Goal: Task Accomplishment & Management: Use online tool/utility

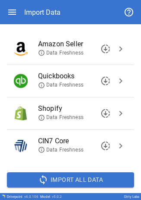
scroll to position [103, 0]
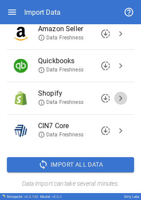
click at [116, 98] on span "chevron_right" at bounding box center [121, 98] width 10 height 10
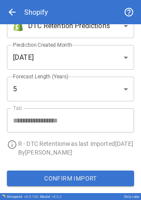
scroll to position [0, 0]
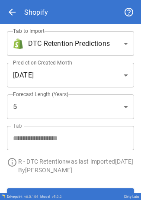
click at [106, 51] on body "**********" at bounding box center [70, 100] width 141 height 200
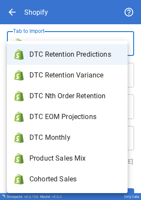
click at [56, 141] on span "DTC Monthly" at bounding box center [74, 137] width 91 height 10
type input "**********"
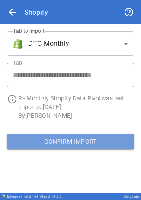
click at [45, 145] on button "Confirm Import" at bounding box center [70, 142] width 127 height 16
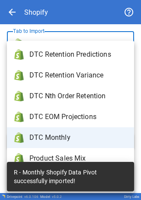
click at [62, 39] on body "**********" at bounding box center [70, 100] width 141 height 200
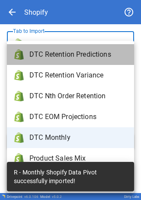
click at [63, 59] on span "DTC Retention Predictions" at bounding box center [78, 54] width 98 height 10
type input "**********"
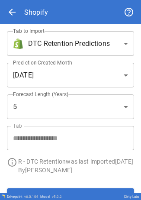
scroll to position [26, 0]
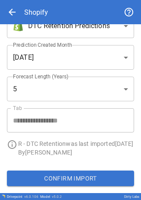
click at [76, 180] on button "Confirm Import" at bounding box center [70, 178] width 127 height 16
click at [13, 16] on span "arrow_back" at bounding box center [12, 12] width 10 height 10
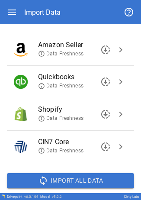
scroll to position [88, 0]
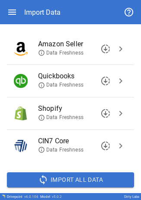
click at [116, 112] on span "chevron_right" at bounding box center [121, 113] width 10 height 10
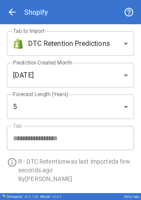
click at [11, 16] on div "arrow_back Shopify" at bounding box center [70, 12] width 127 height 24
click at [7, 11] on span "arrow_back" at bounding box center [12, 12] width 10 height 10
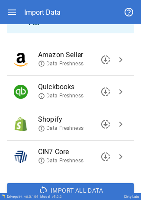
scroll to position [77, 0]
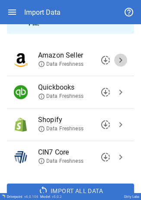
click at [116, 60] on span "chevron_right" at bounding box center [121, 60] width 10 height 10
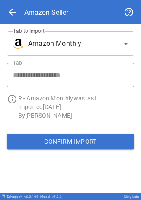
scroll to position [0, 0]
click at [66, 140] on button "Confirm Import" at bounding box center [70, 142] width 127 height 16
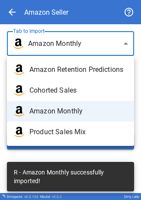
click at [78, 44] on body "**********" at bounding box center [70, 100] width 141 height 200
click at [68, 71] on span "Amazon Retention Predictions" at bounding box center [78, 69] width 98 height 10
type input "**********"
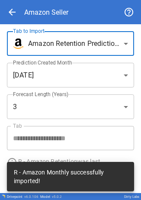
scroll to position [26, 0]
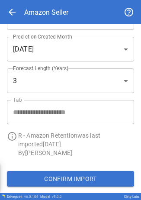
click at [106, 141] on p "R - Amazon Retention was last imported [DATE]" at bounding box center [76, 139] width 116 height 17
click at [88, 174] on button "Confirm Import" at bounding box center [70, 179] width 127 height 16
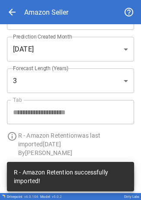
scroll to position [0, 0]
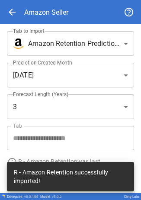
click at [11, 15] on span "arrow_back" at bounding box center [12, 12] width 10 height 10
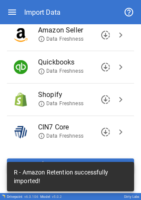
scroll to position [103, 0]
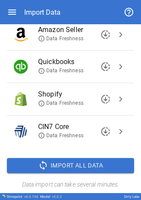
click at [116, 65] on span "chevron_right" at bounding box center [121, 66] width 10 height 10
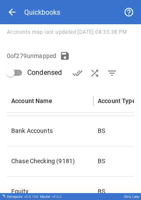
scroll to position [151, 0]
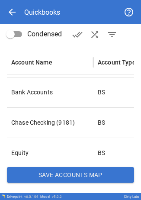
click at [66, 174] on button "Save Accounts Map" at bounding box center [70, 175] width 127 height 16
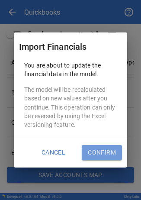
click at [97, 149] on button "Confirm" at bounding box center [102, 153] width 40 height 16
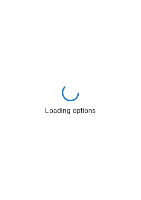
scroll to position [0, 0]
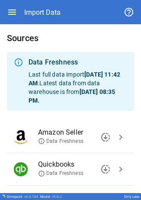
click at [16, 12] on icon "button" at bounding box center [12, 12] width 8 height 5
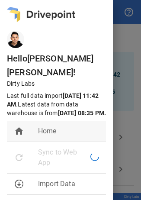
click at [48, 126] on span "Home" at bounding box center [68, 131] width 61 height 10
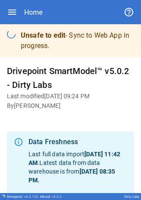
click at [10, 12] on icon "button" at bounding box center [12, 12] width 8 height 5
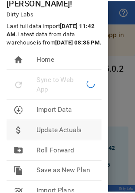
scroll to position [71, 0]
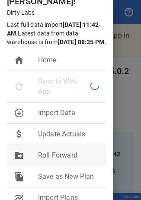
click at [53, 154] on span "Roll Forward" at bounding box center [68, 155] width 61 height 10
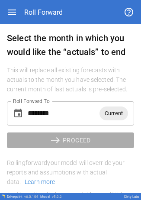
click at [105, 116] on span "Current" at bounding box center [114, 113] width 29 height 10
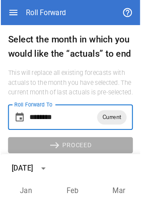
scroll to position [77, 0]
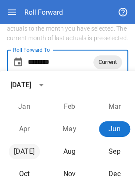
click at [20, 156] on button "[DATE]" at bounding box center [24, 152] width 31 height 16
type input "********"
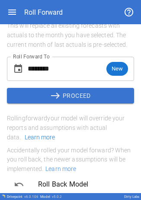
scroll to position [45, 0]
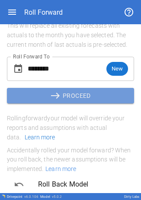
click at [73, 94] on button "east PROCEED" at bounding box center [70, 96] width 127 height 16
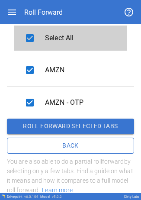
scroll to position [109, 0]
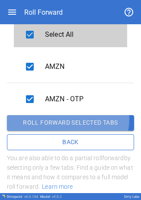
click at [67, 119] on button "Roll forward selected tabs" at bounding box center [70, 123] width 127 height 16
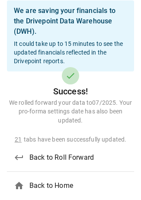
click at [49, 186] on span "Back to Home" at bounding box center [78, 185] width 98 height 10
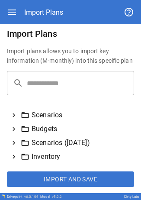
scroll to position [42, 0]
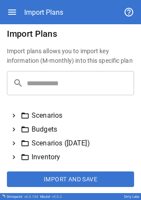
click at [16, 131] on icon at bounding box center [14, 129] width 8 height 8
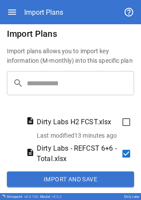
scroll to position [93, 0]
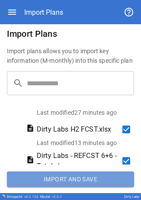
click at [80, 176] on button "Import and Save" at bounding box center [70, 179] width 127 height 16
